Goal: Information Seeking & Learning: Learn about a topic

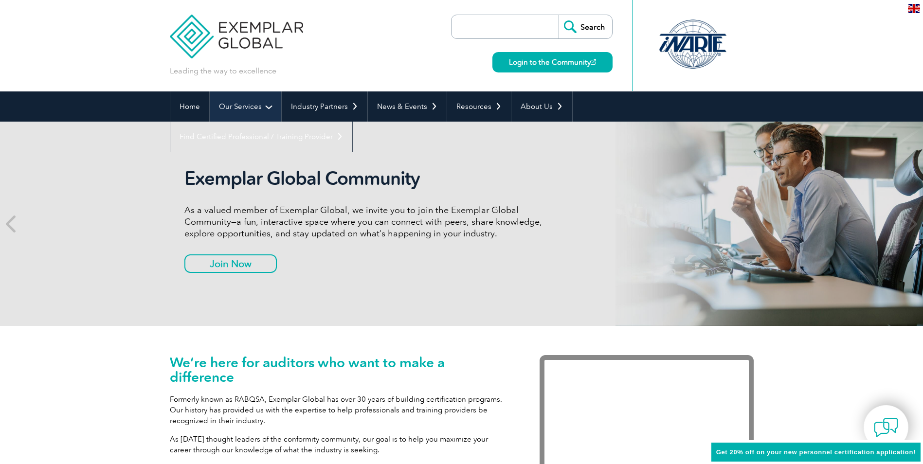
click at [268, 105] on link "Our Services" at bounding box center [246, 107] width 72 height 30
click at [267, 111] on link "Our Services" at bounding box center [246, 107] width 72 height 30
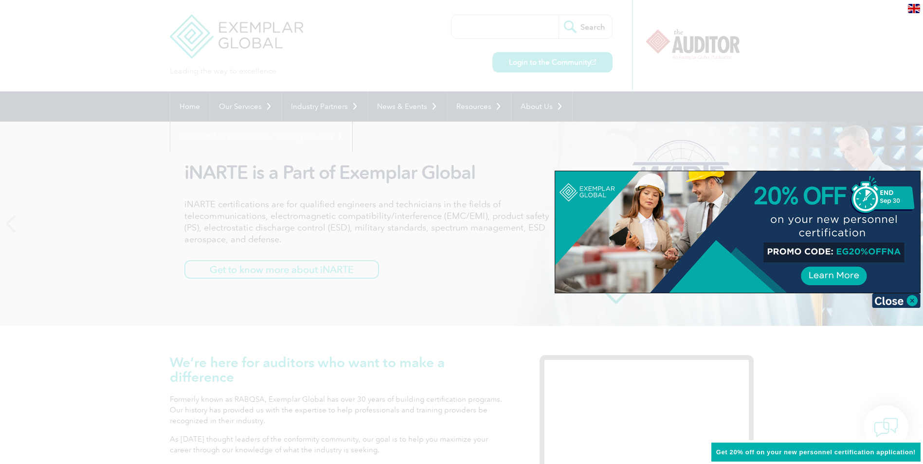
click at [348, 279] on div at bounding box center [461, 232] width 923 height 464
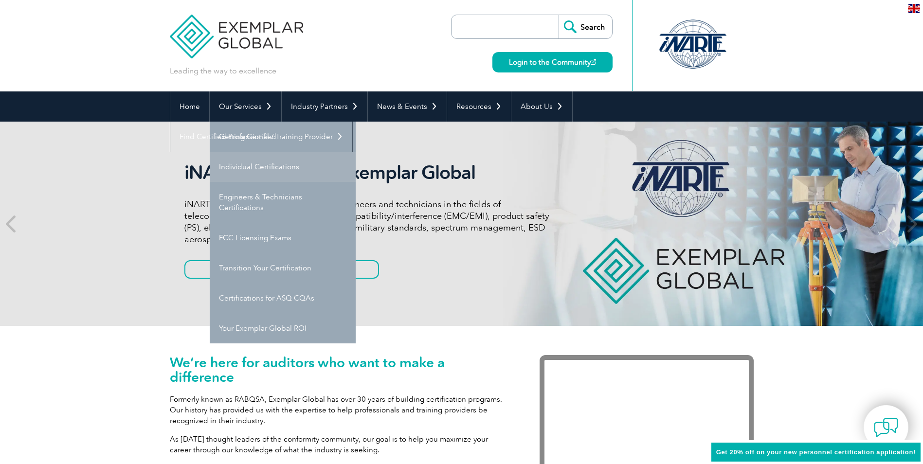
click at [250, 169] on link "Individual Certifications" at bounding box center [283, 167] width 146 height 30
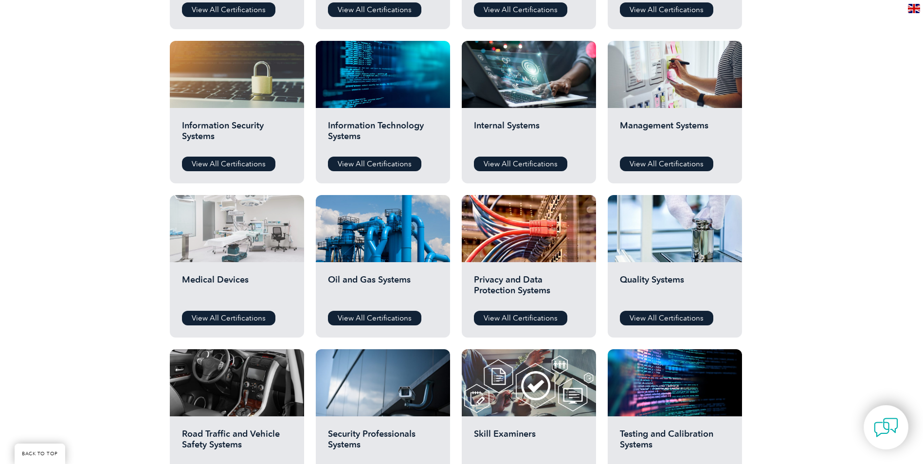
scroll to position [535, 0]
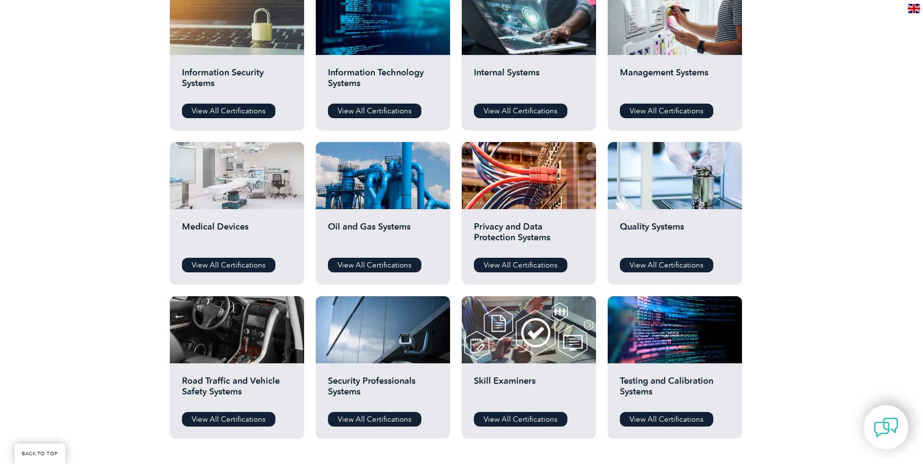
click at [254, 193] on div at bounding box center [237, 175] width 134 height 67
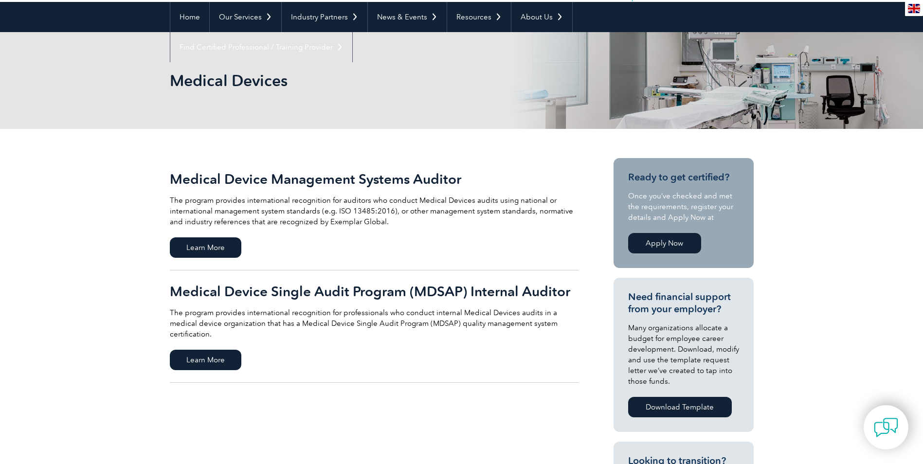
scroll to position [97, 0]
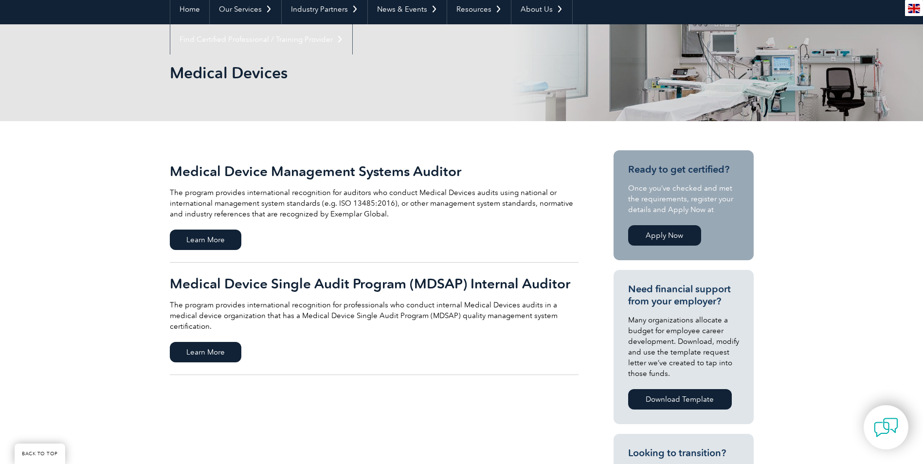
click at [341, 170] on h2 "Medical Device Management Systems Auditor" at bounding box center [374, 172] width 409 height 16
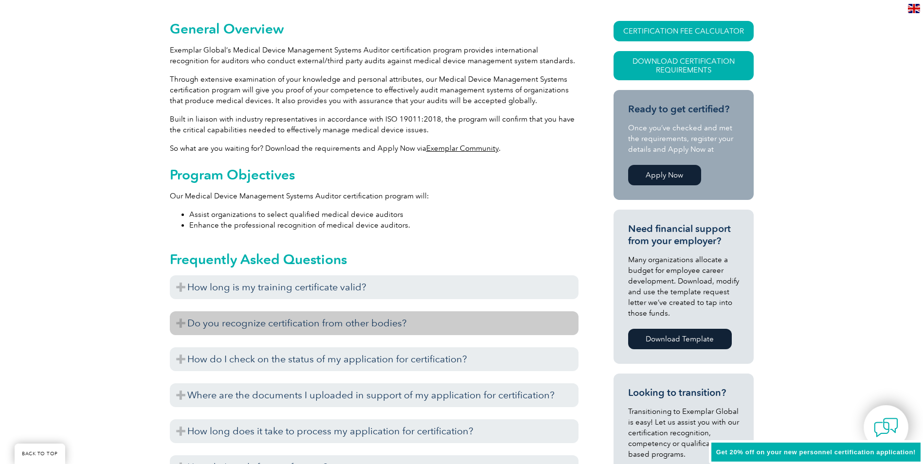
scroll to position [282, 0]
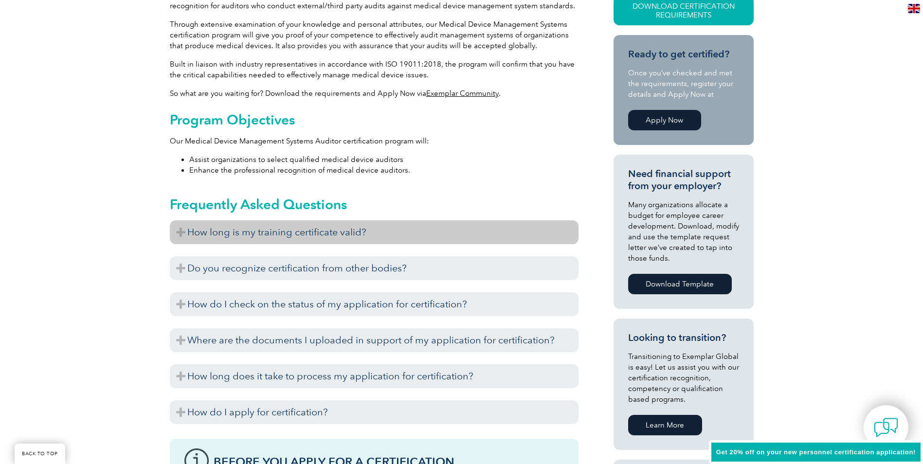
click at [264, 235] on h3 "How long is my training certificate valid?" at bounding box center [374, 233] width 409 height 24
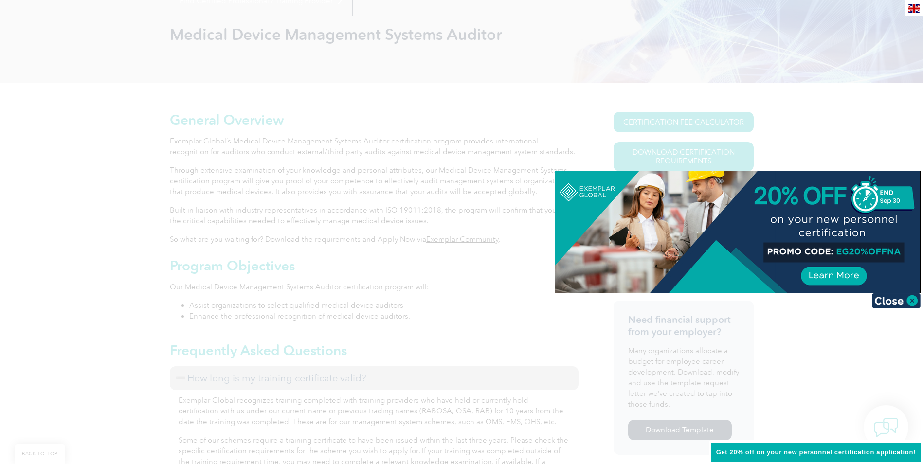
scroll to position [38, 0]
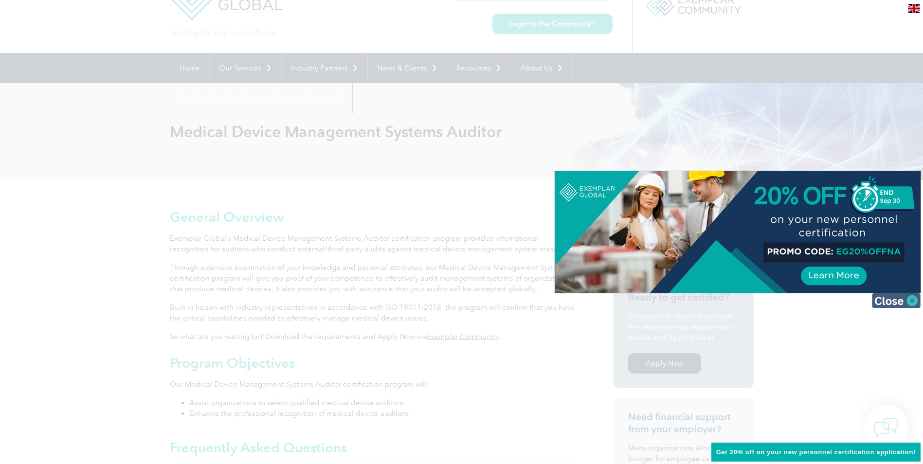
click at [911, 301] on img at bounding box center [896, 301] width 49 height 15
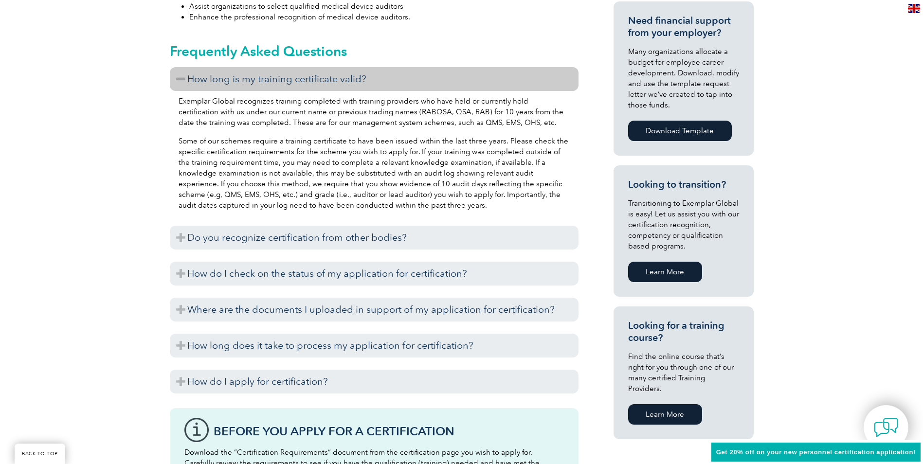
scroll to position [438, 0]
